Goal: Task Accomplishment & Management: Use online tool/utility

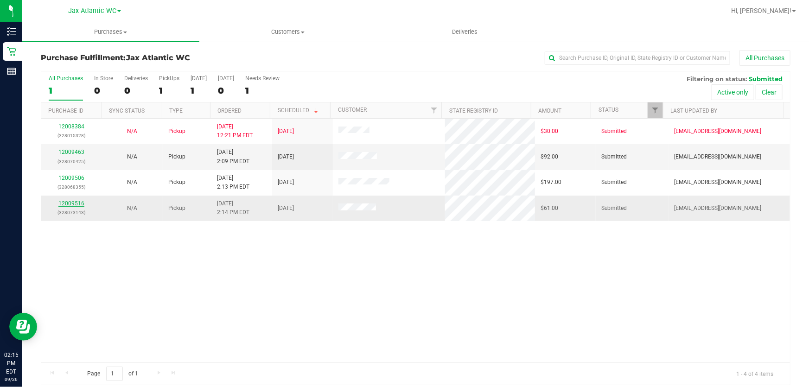
click at [74, 204] on link "12009516" at bounding box center [71, 203] width 26 height 6
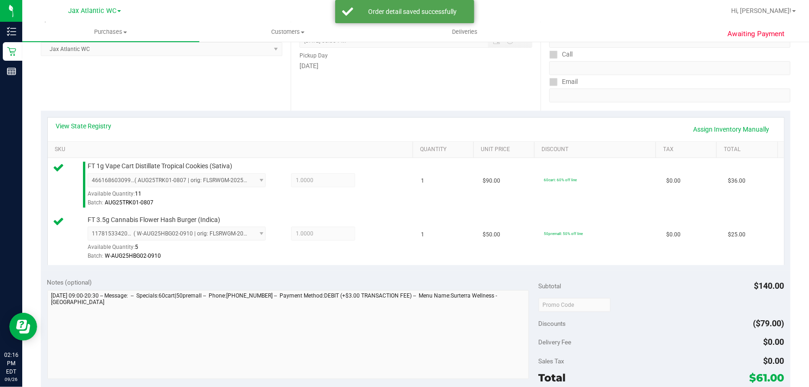
scroll to position [278, 0]
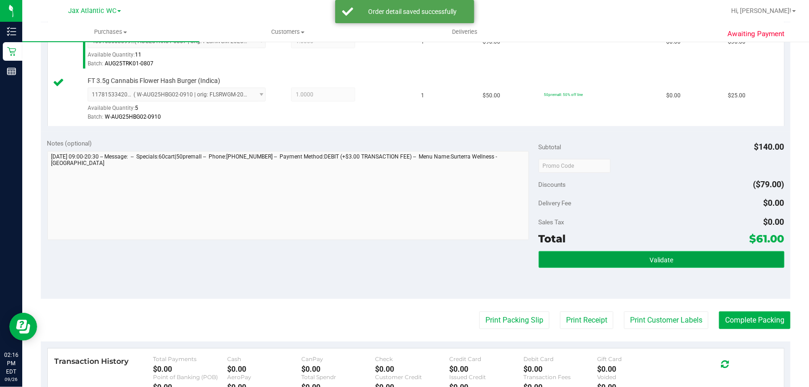
click at [587, 264] on button "Validate" at bounding box center [662, 259] width 246 height 17
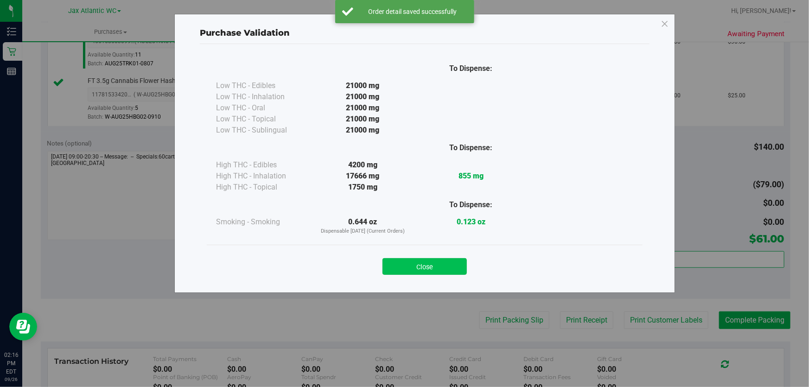
click at [412, 273] on button "Close" at bounding box center [425, 266] width 84 height 17
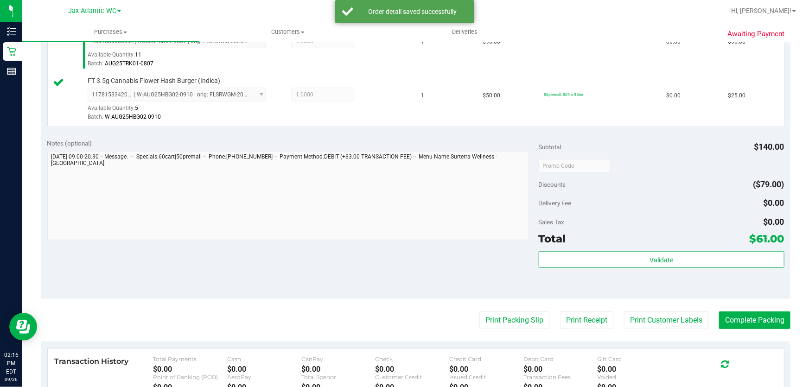
click at [486, 307] on purchase-details "Back Edit Purchase Cancel Purchase View Profile # 12009516 BioTrack ID: - Submi…" at bounding box center [416, 143] width 750 height 743
click at [487, 312] on button "Print Packing Slip" at bounding box center [514, 321] width 70 height 18
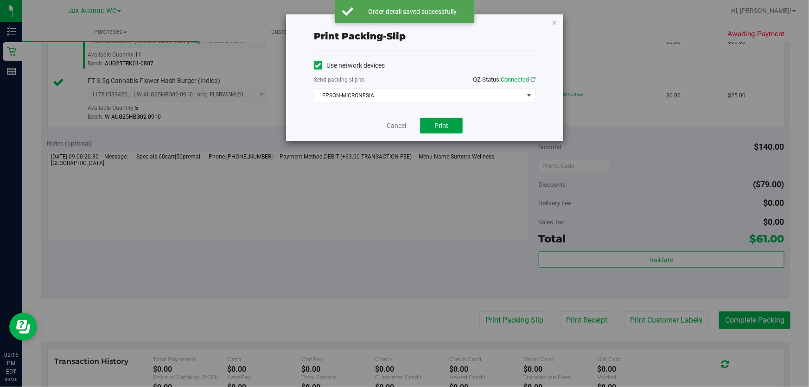
click at [434, 121] on button "Print" at bounding box center [441, 126] width 43 height 16
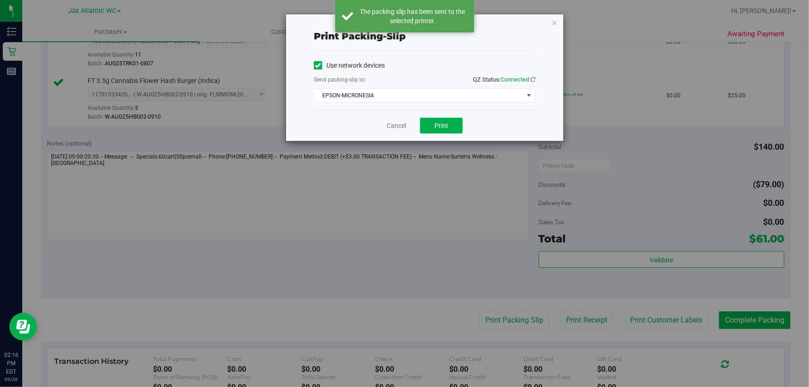
click at [759, 323] on div "Print packing-slip Use network devices Send packing-slip to: QZ Status: Connect…" at bounding box center [408, 193] width 816 height 387
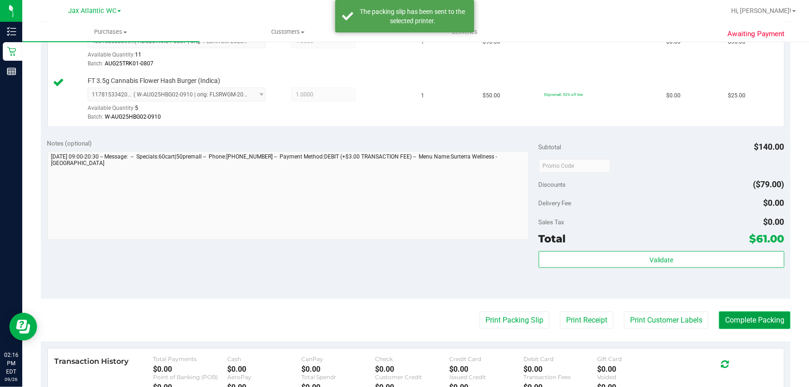
click at [755, 323] on button "Complete Packing" at bounding box center [754, 321] width 71 height 18
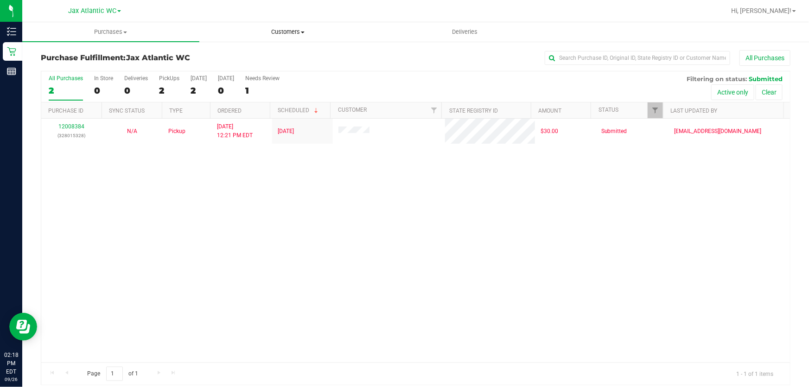
click at [231, 25] on uib-tab-heading "Customers All customers Add a new customer All physicians" at bounding box center [288, 32] width 176 height 19
drag, startPoint x: 267, startPoint y: 292, endPoint x: 261, endPoint y: 290, distance: 6.0
click at [265, 292] on div "12008384 (328015328) N/A Pickup [DATE] 12:21 PM EDT 9/26/2025 $30.00 Submitted …" at bounding box center [415, 241] width 749 height 244
drag, startPoint x: 257, startPoint y: 267, endPoint x: 257, endPoint y: 262, distance: 5.1
click at [257, 264] on div "12008384 (328015328) N/A Pickup [DATE] 12:21 PM EDT 9/26/2025 $30.00 Submitted …" at bounding box center [415, 241] width 749 height 244
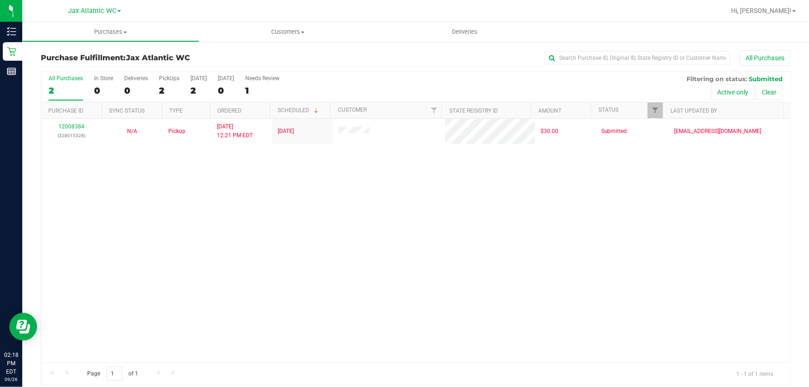
click at [717, 192] on div "12008384 (328015328) N/A Pickup [DATE] 12:21 PM EDT 9/26/2025 $30.00 Submitted …" at bounding box center [415, 241] width 749 height 244
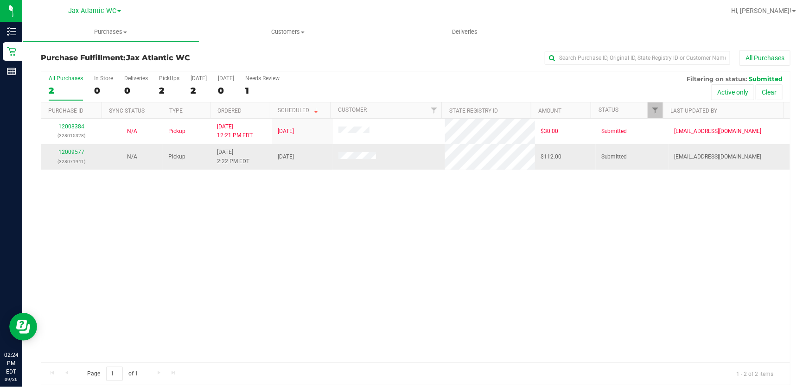
click at [85, 149] on div "12009577 (328071941)" at bounding box center [72, 157] width 50 height 18
click at [82, 152] on link "12009577" at bounding box center [71, 152] width 26 height 6
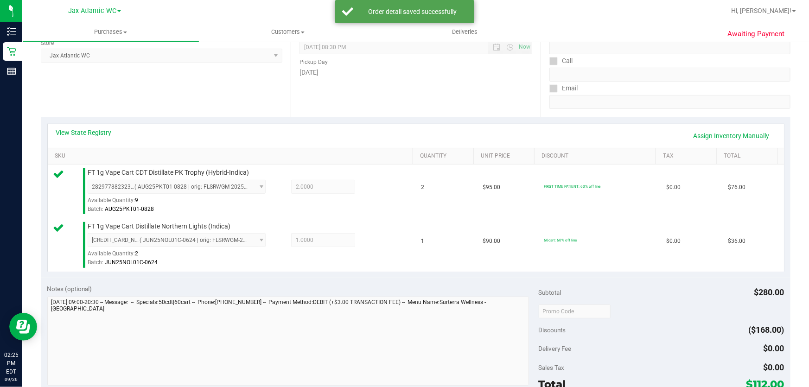
scroll to position [253, 0]
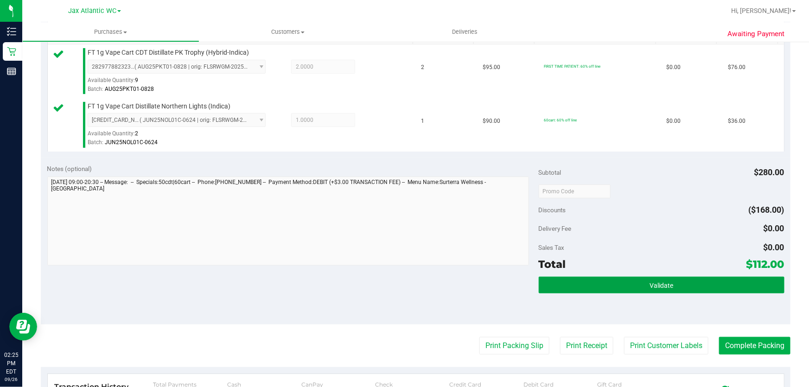
drag, startPoint x: 622, startPoint y: 279, endPoint x: 619, endPoint y: 271, distance: 8.4
click at [620, 277] on button "Validate" at bounding box center [662, 285] width 246 height 17
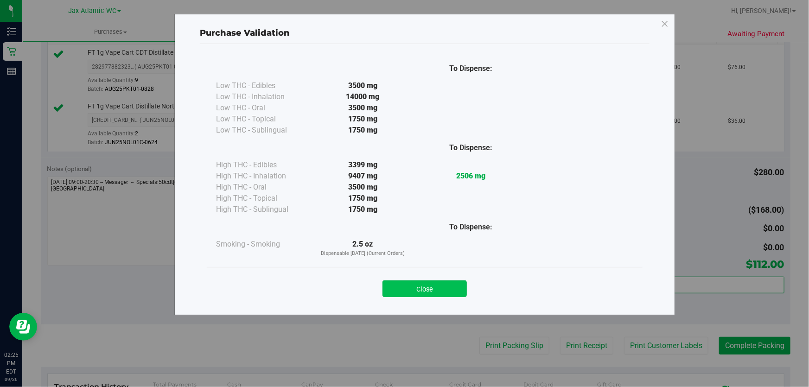
click at [430, 292] on button "Close" at bounding box center [425, 289] width 84 height 17
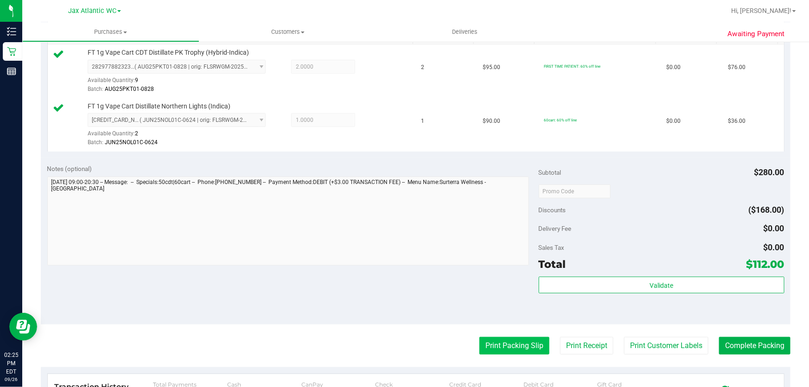
click at [484, 338] on button "Print Packing Slip" at bounding box center [514, 346] width 70 height 18
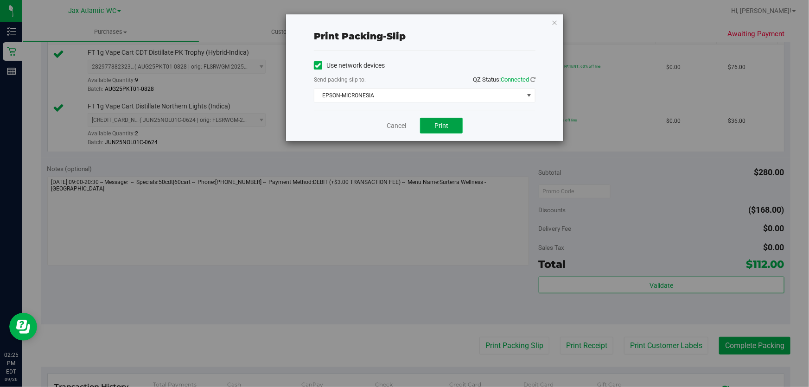
click at [441, 133] on button "Print" at bounding box center [441, 126] width 43 height 16
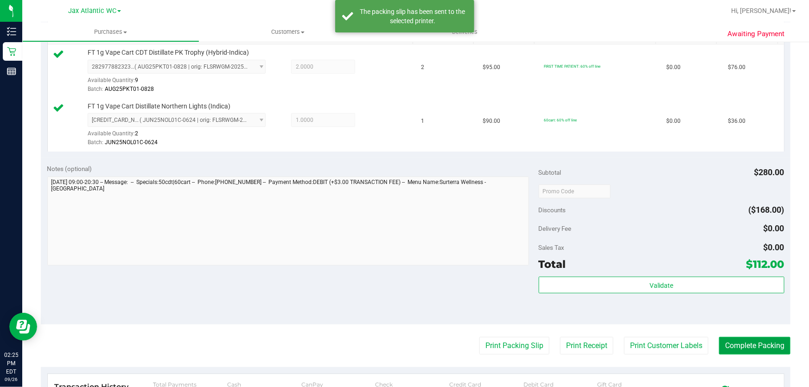
click at [758, 346] on button "Complete Packing" at bounding box center [754, 346] width 71 height 18
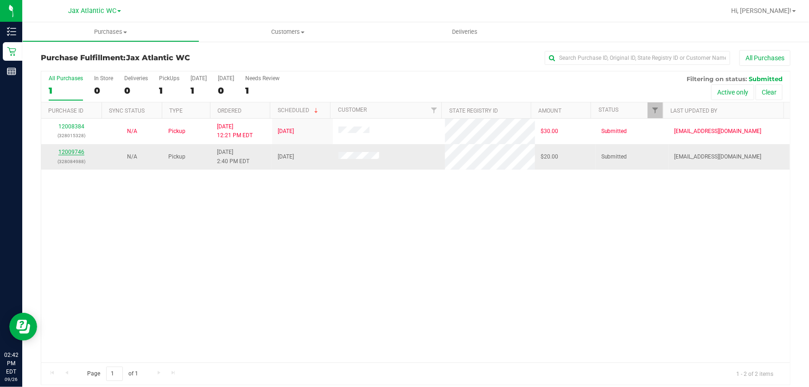
click at [73, 153] on link "12009746" at bounding box center [71, 152] width 26 height 6
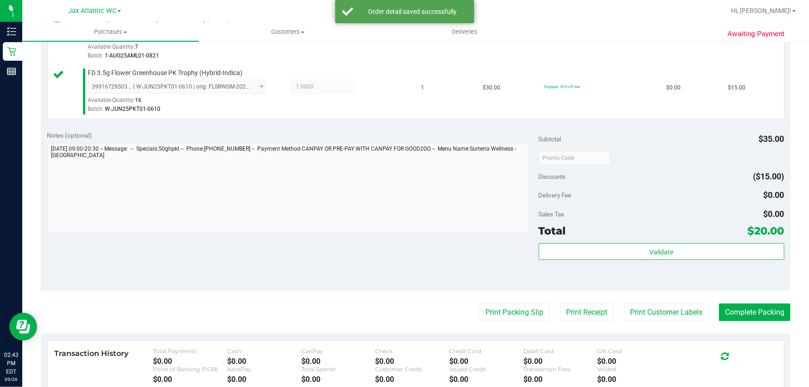
scroll to position [379, 0]
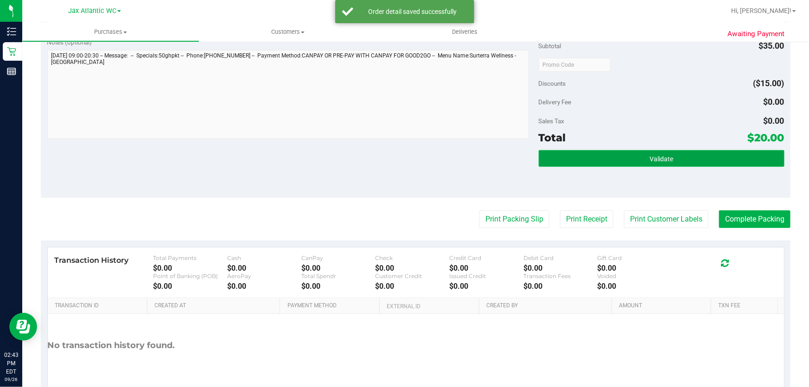
click at [563, 159] on button "Validate" at bounding box center [662, 158] width 246 height 17
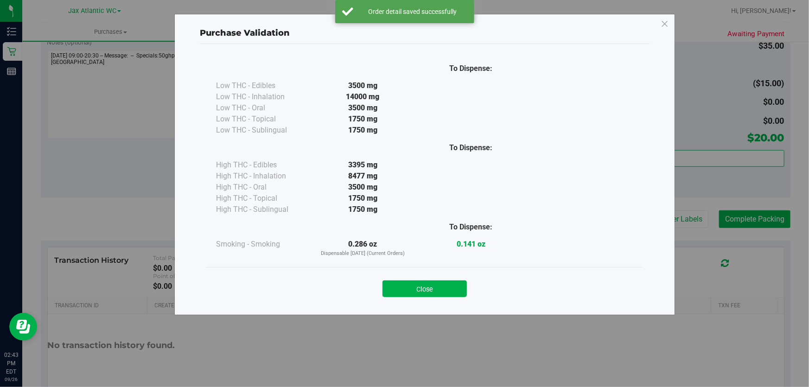
click at [413, 288] on button "Close" at bounding box center [425, 289] width 84 height 17
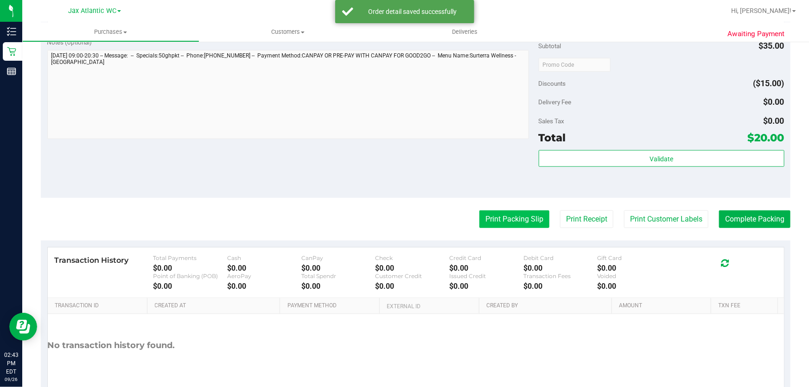
click at [515, 223] on button "Print Packing Slip" at bounding box center [514, 219] width 70 height 18
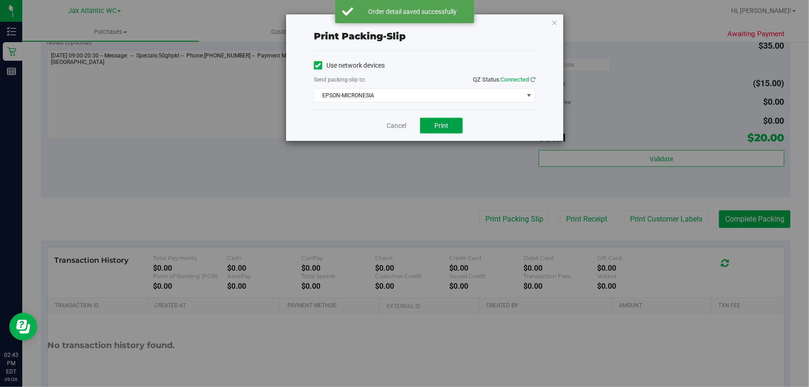
click at [443, 129] on span "Print" at bounding box center [441, 125] width 14 height 7
click at [554, 21] on icon "button" at bounding box center [554, 22] width 6 height 11
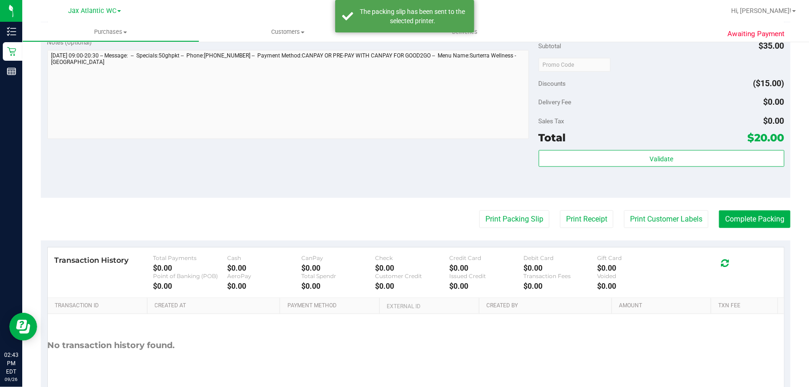
click at [740, 228] on purchase-details "Back Edit Purchase Cancel Purchase View Profile # 12009746 BioTrack ID: - Submi…" at bounding box center [416, 42] width 750 height 743
click at [745, 217] on button "Complete Packing" at bounding box center [754, 219] width 71 height 18
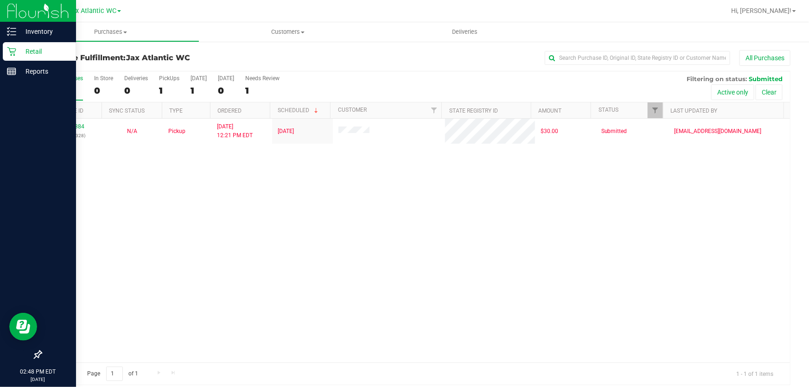
click at [14, 57] on div "Retail" at bounding box center [39, 51] width 73 height 19
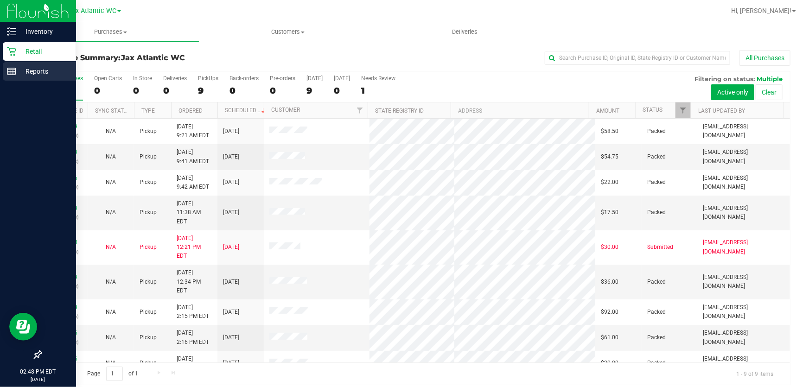
click at [15, 71] on line at bounding box center [11, 71] width 8 height 0
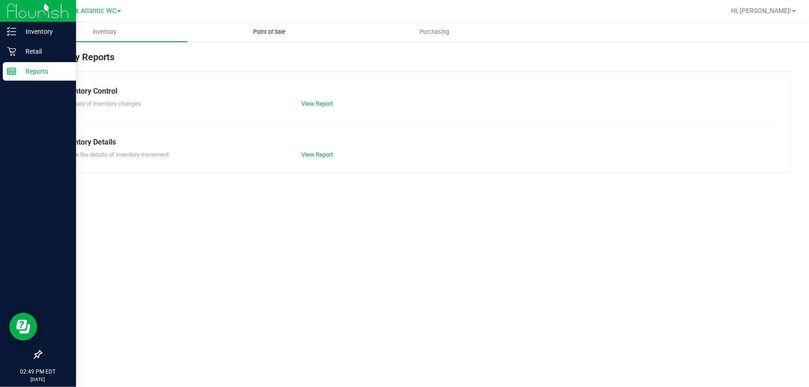
click at [264, 33] on span "Point of Sale" at bounding box center [269, 32] width 57 height 8
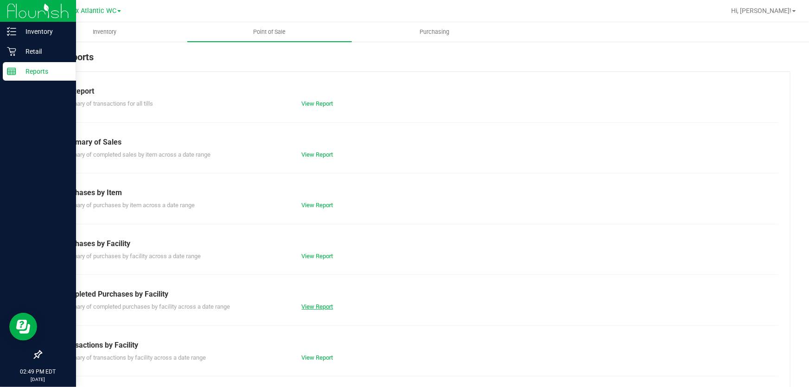
click at [318, 306] on link "View Report" at bounding box center [318, 306] width 32 height 7
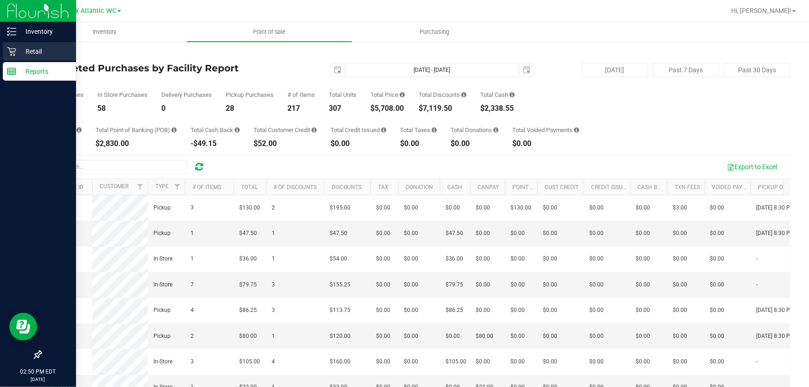
click at [20, 50] on p "Retail" at bounding box center [44, 51] width 56 height 11
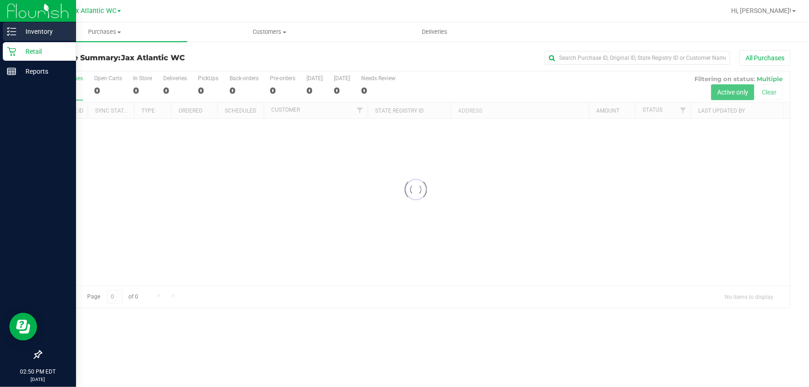
click at [32, 36] on p "Inventory" at bounding box center [44, 31] width 56 height 11
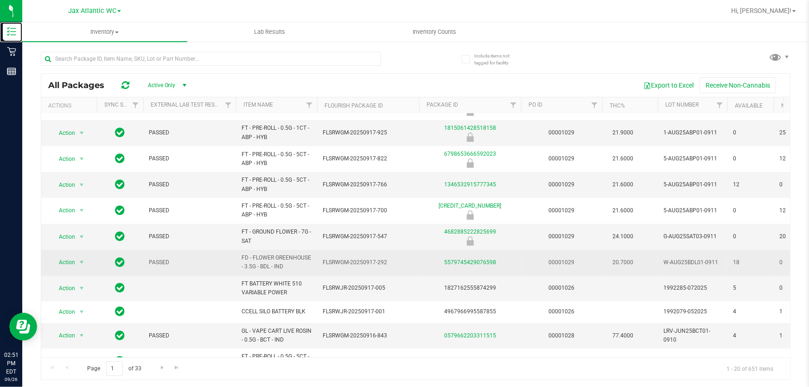
scroll to position [84, 0]
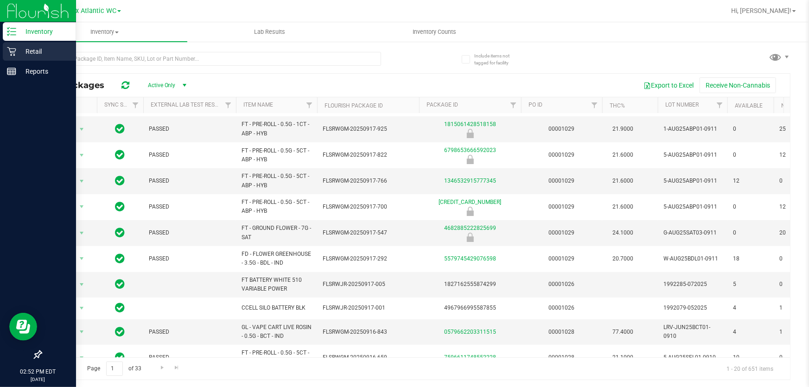
click at [19, 54] on p "Retail" at bounding box center [44, 51] width 56 height 11
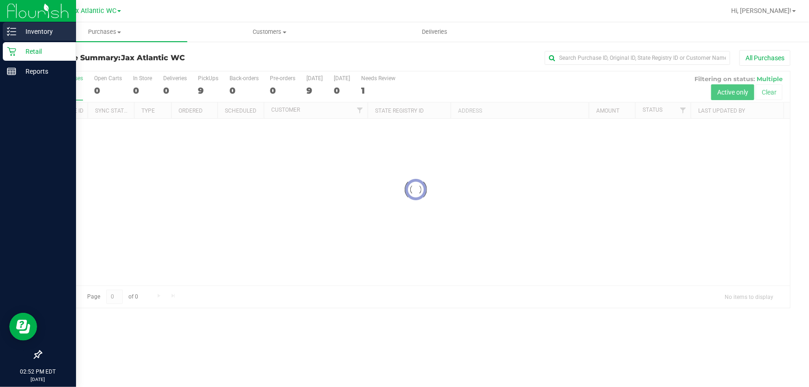
click at [28, 32] on p "Inventory" at bounding box center [44, 31] width 56 height 11
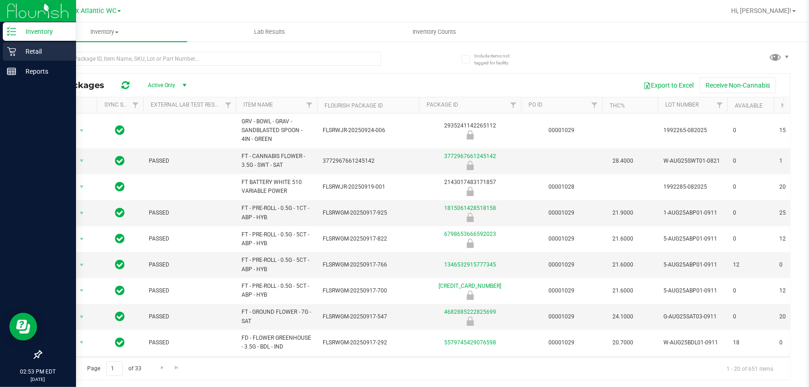
click at [13, 47] on icon at bounding box center [11, 51] width 9 height 9
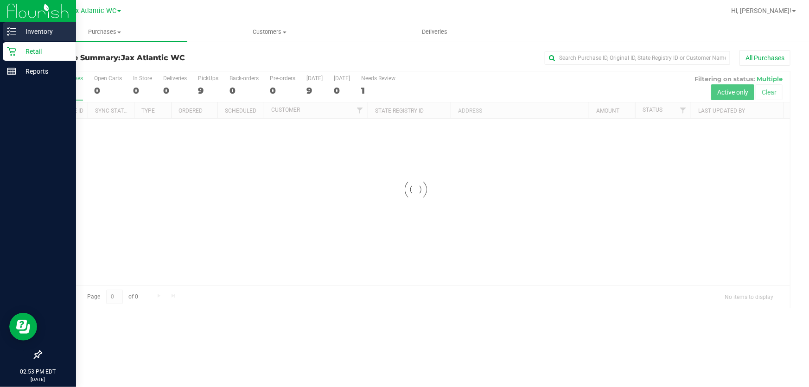
click at [19, 33] on p "Inventory" at bounding box center [44, 31] width 56 height 11
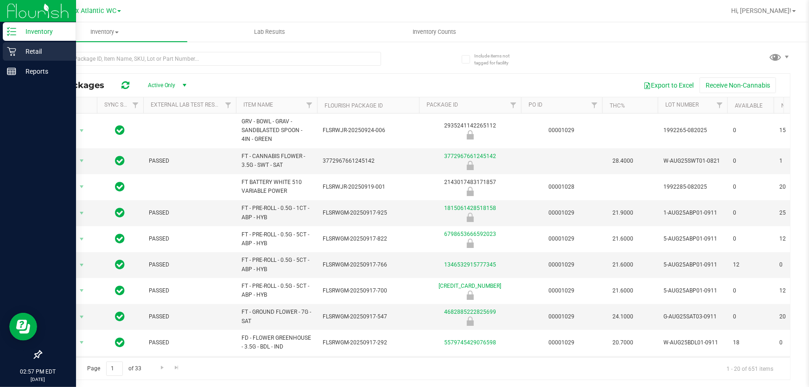
click at [11, 53] on icon at bounding box center [11, 51] width 9 height 9
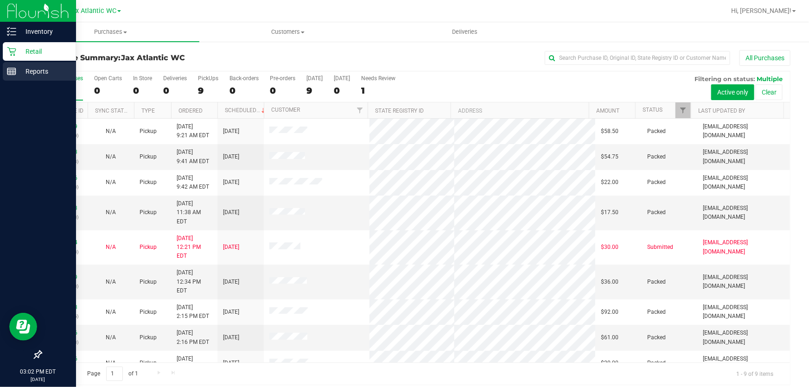
click at [10, 70] on line at bounding box center [11, 70] width 8 height 0
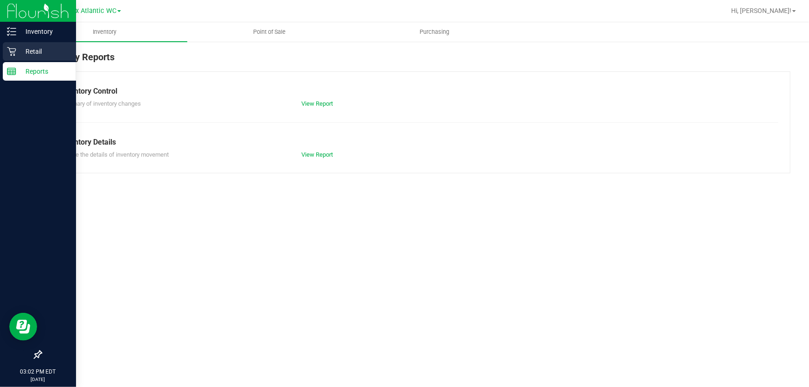
click at [19, 46] on p "Retail" at bounding box center [44, 51] width 56 height 11
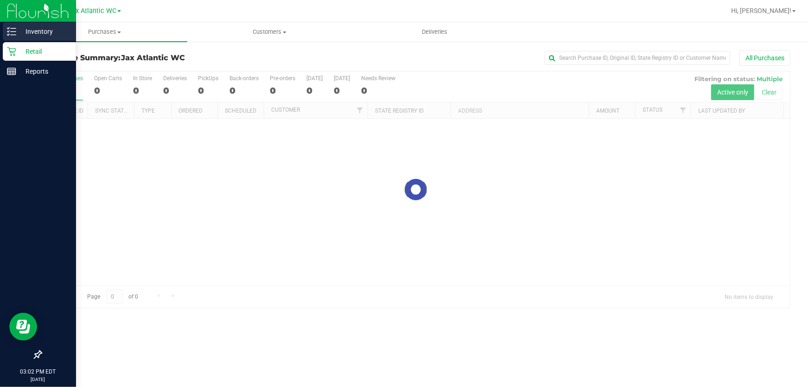
click at [23, 37] on div "Inventory" at bounding box center [39, 31] width 73 height 19
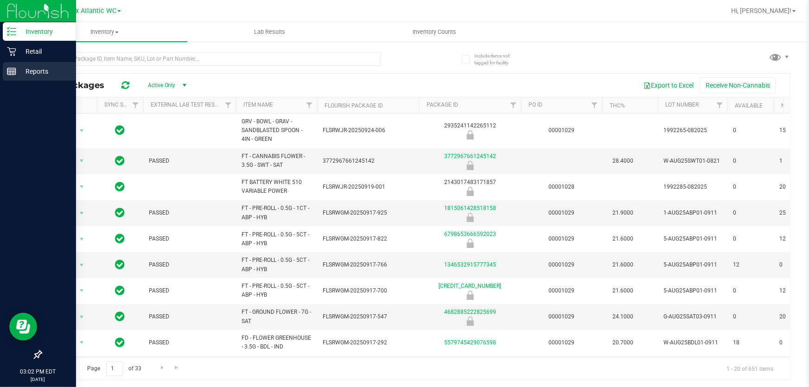
click at [32, 68] on p "Reports" at bounding box center [44, 71] width 56 height 11
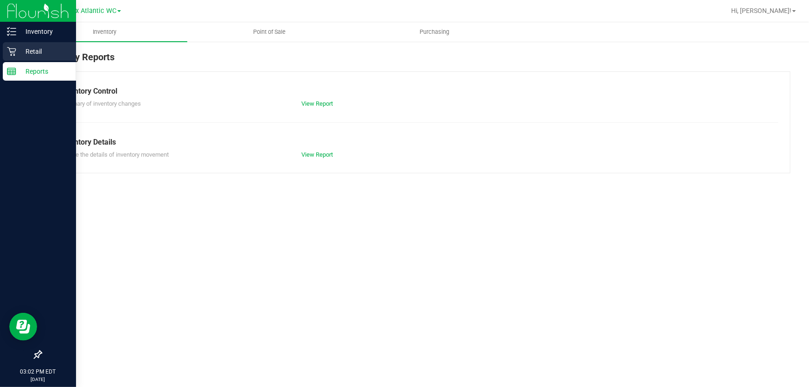
click at [37, 49] on p "Retail" at bounding box center [44, 51] width 56 height 11
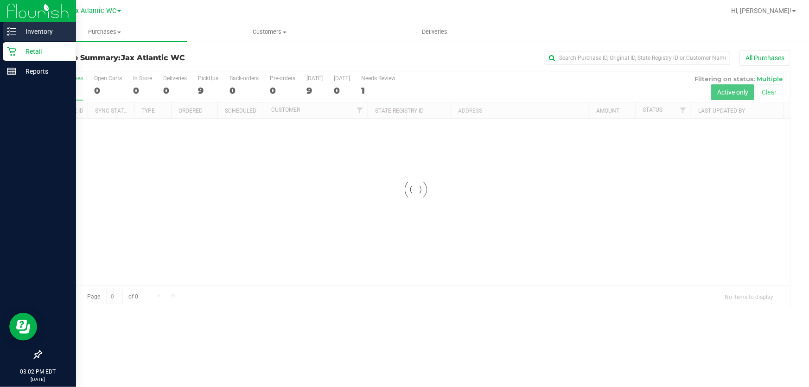
click at [38, 33] on p "Inventory" at bounding box center [44, 31] width 56 height 11
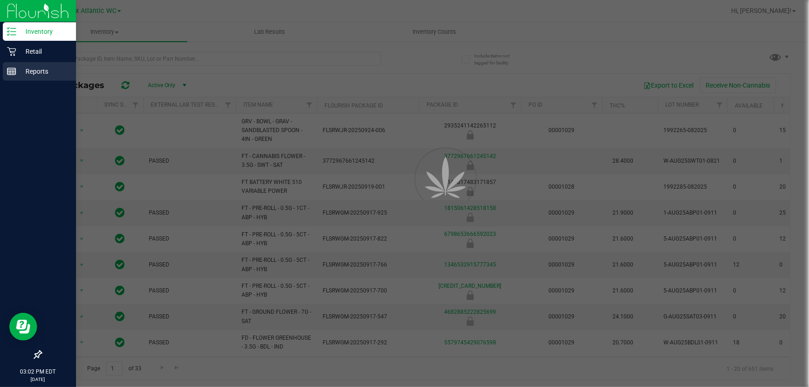
click at [28, 66] on p "Reports" at bounding box center [44, 71] width 56 height 11
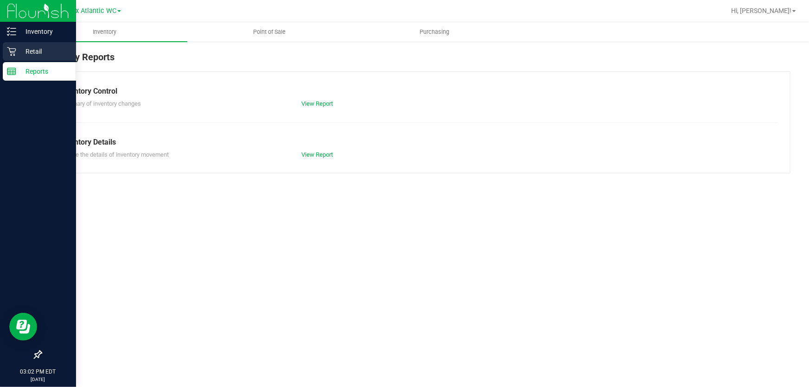
click at [32, 55] on p "Retail" at bounding box center [44, 51] width 56 height 11
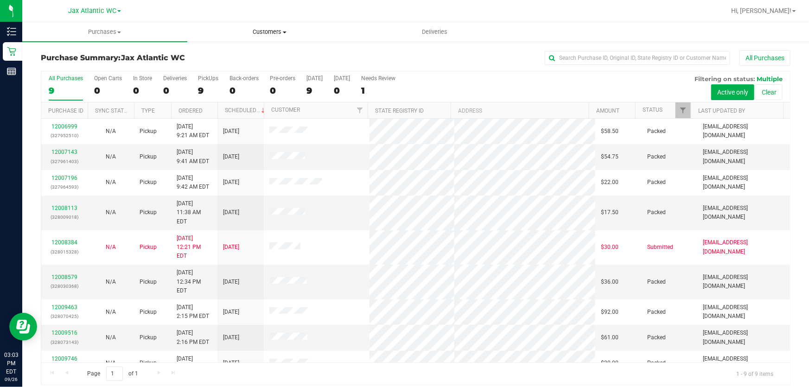
click at [275, 31] on span "Customers" at bounding box center [270, 32] width 164 height 8
drag, startPoint x: 152, startPoint y: 25, endPoint x: 153, endPoint y: 19, distance: 5.7
click at [152, 24] on uib-tab-heading "Purchases Summary of purchases Fulfillment All purchases" at bounding box center [105, 32] width 164 height 19
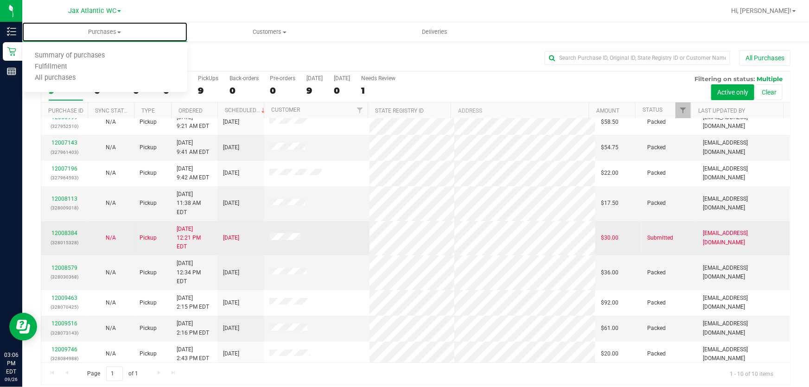
scroll to position [12, 0]
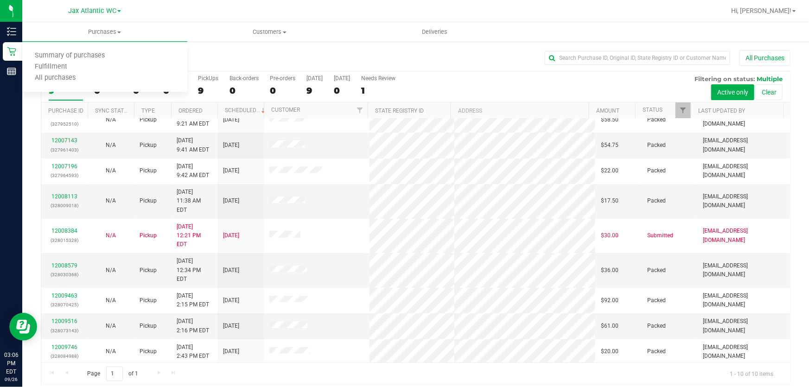
click at [65, 370] on link "12009939" at bounding box center [64, 373] width 26 height 6
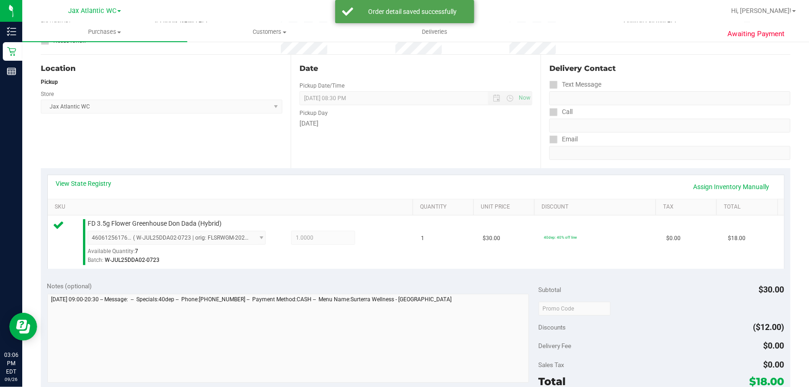
scroll to position [168, 0]
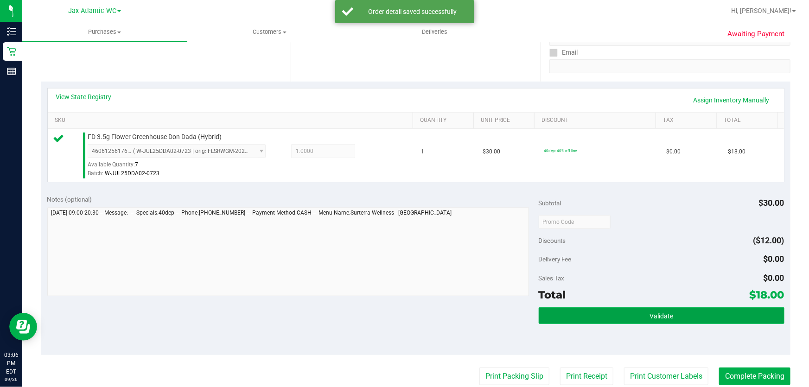
click at [569, 309] on button "Validate" at bounding box center [662, 315] width 246 height 17
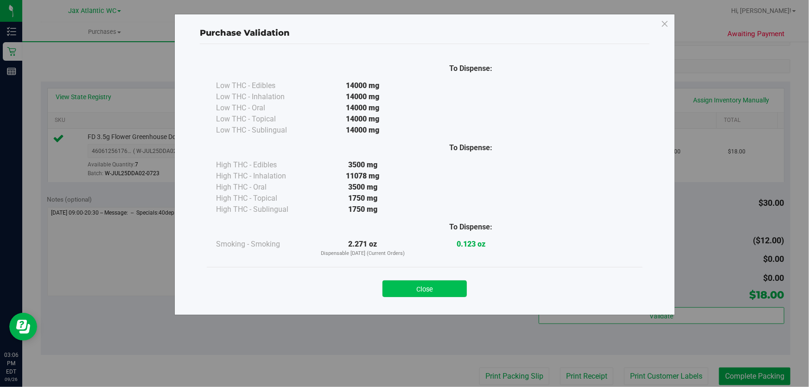
click at [416, 291] on button "Close" at bounding box center [425, 289] width 84 height 17
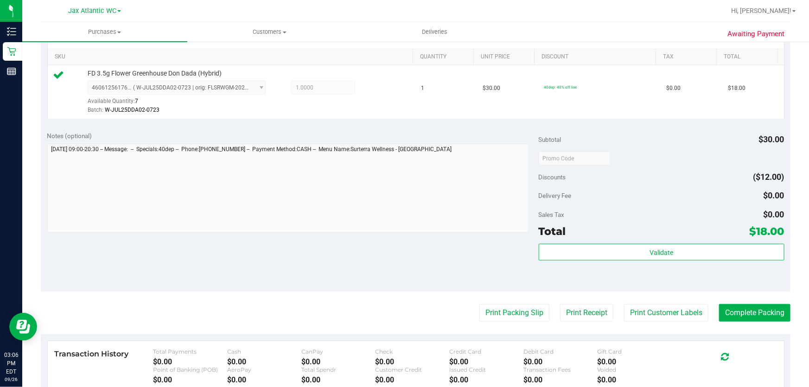
scroll to position [295, 0]
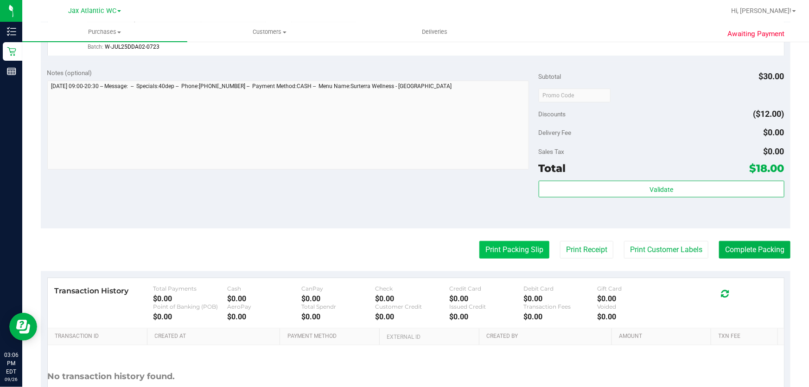
click at [505, 250] on button "Print Packing Slip" at bounding box center [514, 250] width 70 height 18
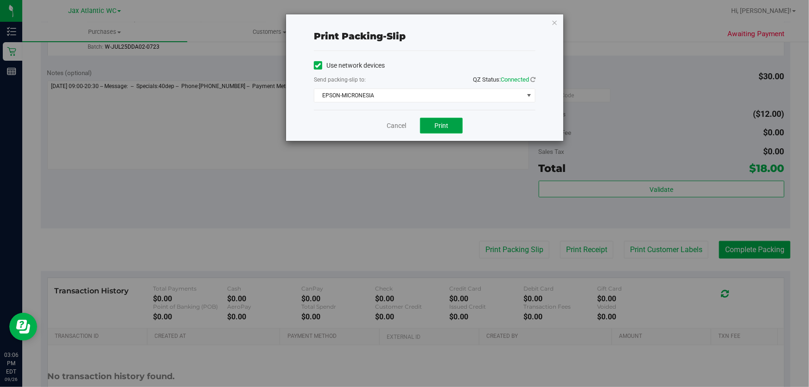
click at [436, 128] on span "Print" at bounding box center [441, 125] width 14 height 7
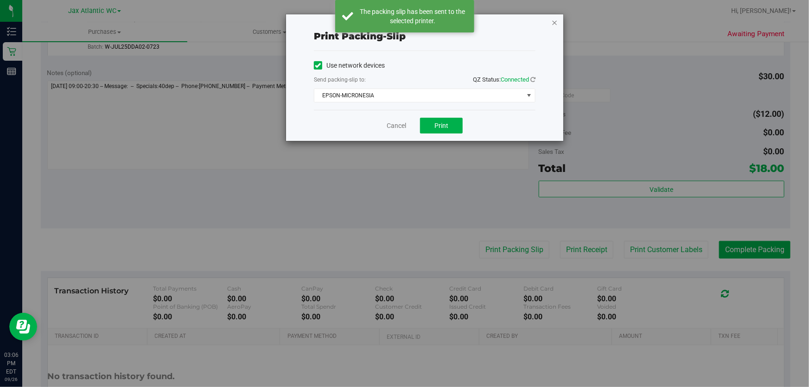
click at [555, 22] on icon "button" at bounding box center [554, 22] width 6 height 11
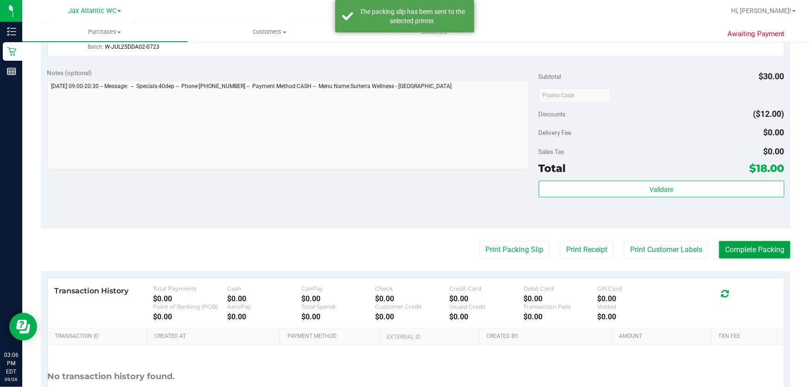
click at [736, 254] on button "Complete Packing" at bounding box center [754, 250] width 71 height 18
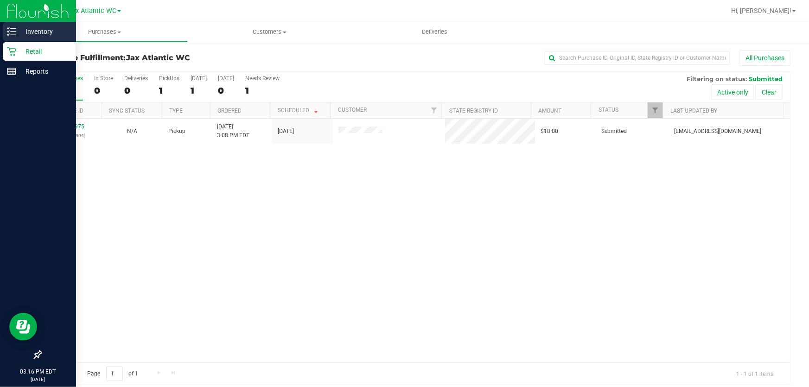
click at [14, 32] on icon at bounding box center [11, 31] width 9 height 9
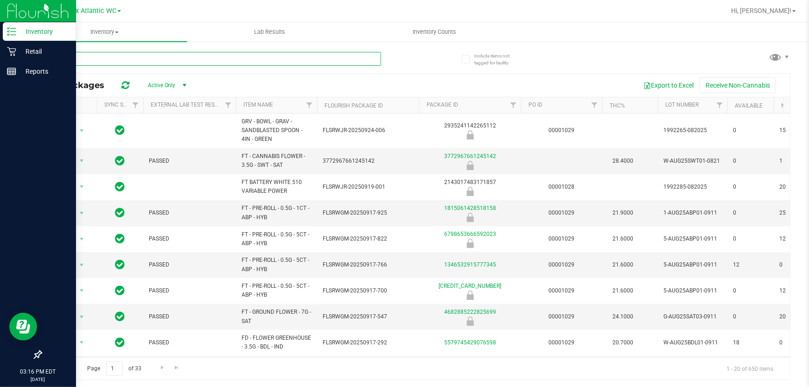
click at [83, 59] on input "text" at bounding box center [211, 59] width 340 height 14
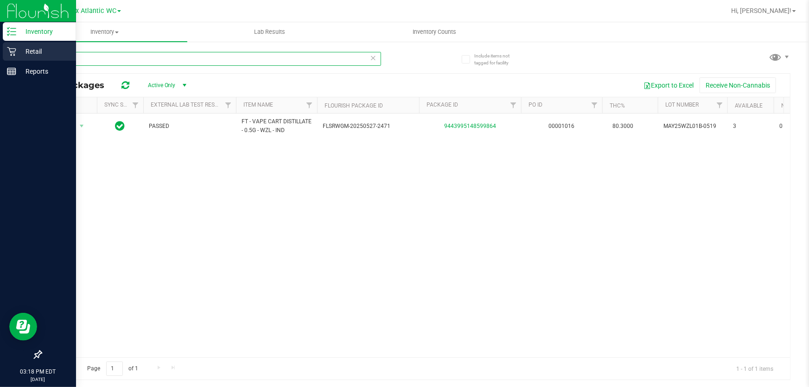
type input "wzl"
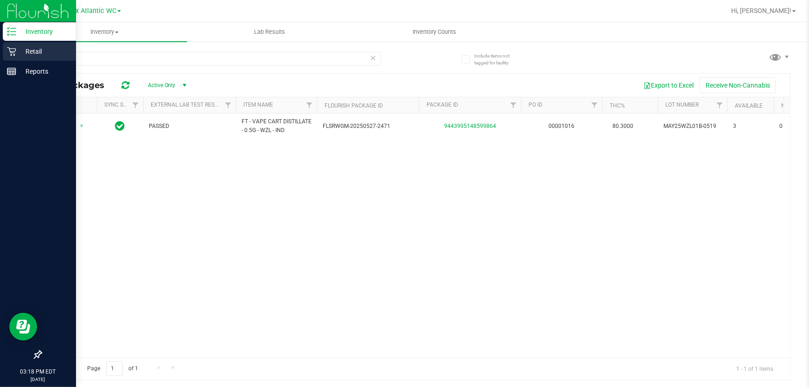
click at [10, 54] on icon at bounding box center [11, 51] width 9 height 9
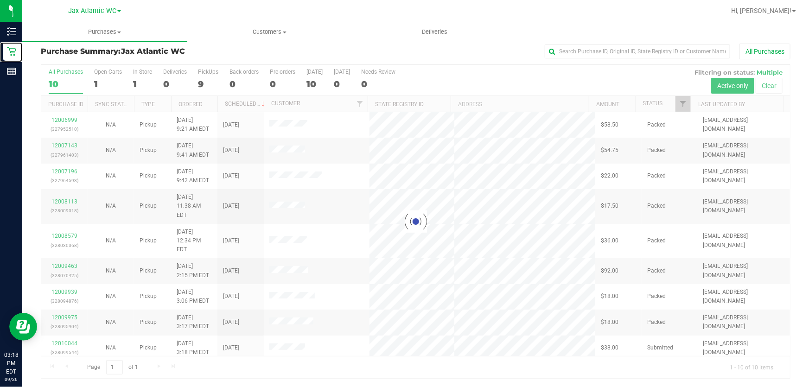
scroll to position [7, 0]
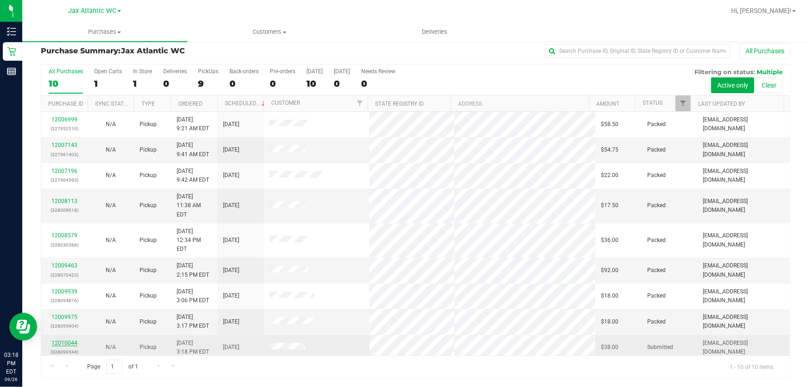
click at [70, 340] on link "12010044" at bounding box center [64, 343] width 26 height 6
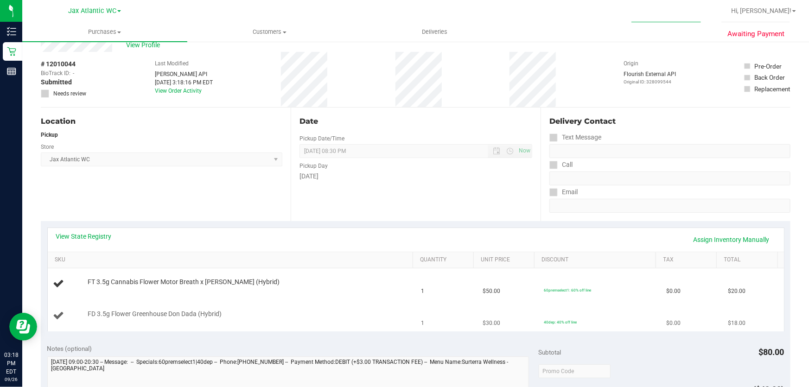
scroll to position [49, 0]
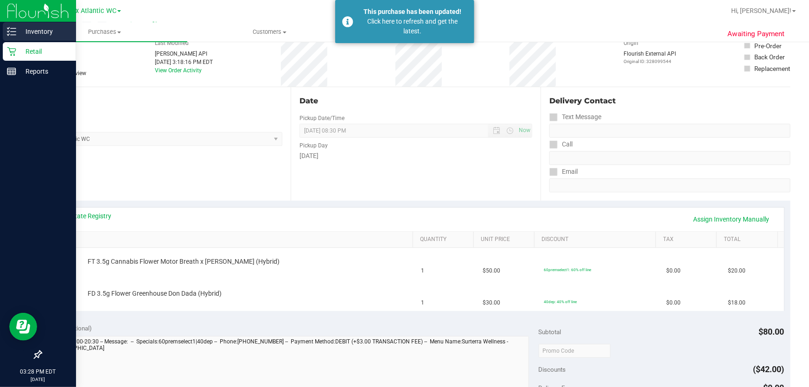
click at [22, 35] on p "Inventory" at bounding box center [44, 31] width 56 height 11
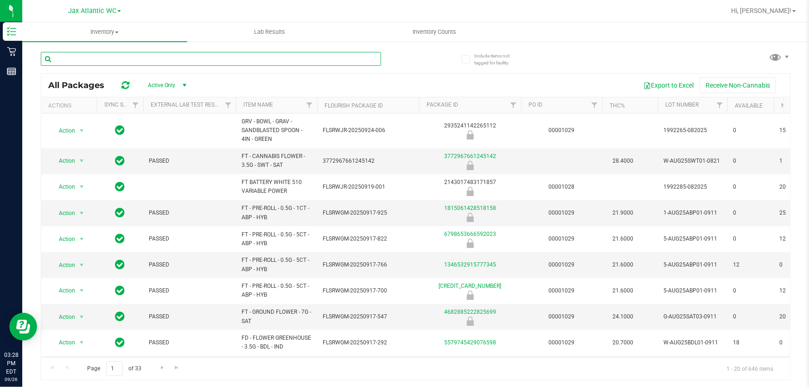
click at [102, 58] on input "text" at bounding box center [211, 59] width 340 height 14
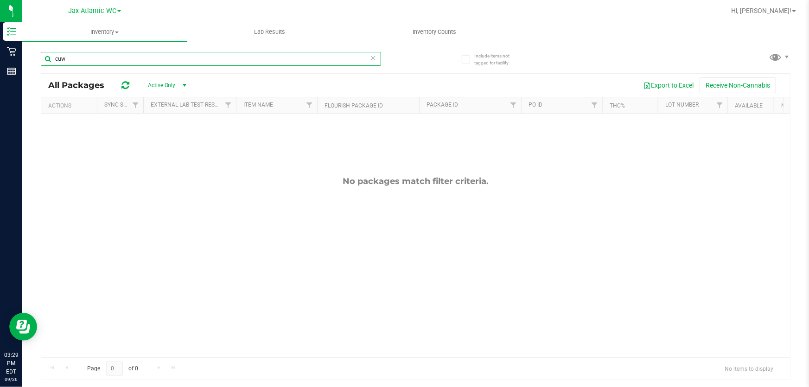
type input "cuw"
